Goal: Task Accomplishment & Management: Use online tool/utility

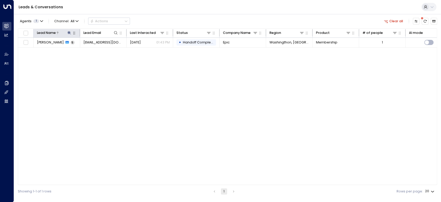
click at [70, 33] on icon at bounding box center [69, 33] width 4 height 4
click at [65, 50] on input "******" at bounding box center [65, 49] width 57 height 9
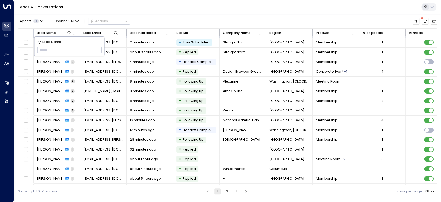
click at [162, 18] on div "Agents 1 Channel: All Actions" at bounding box center [227, 21] width 419 height 10
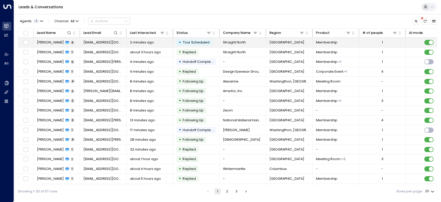
click at [46, 43] on span "[PERSON_NAME]" at bounding box center [50, 42] width 27 height 5
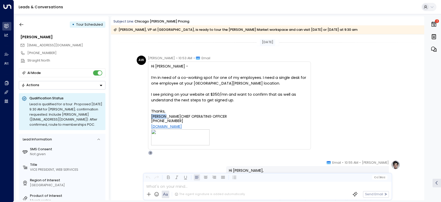
drag, startPoint x: 150, startPoint y: 115, endPoint x: 166, endPoint y: 115, distance: 15.5
click at [166, 115] on span "[PERSON_NAME]" at bounding box center [166, 116] width 30 height 4
copy span "[PERSON_NAME]"
